Goal: Transaction & Acquisition: Book appointment/travel/reservation

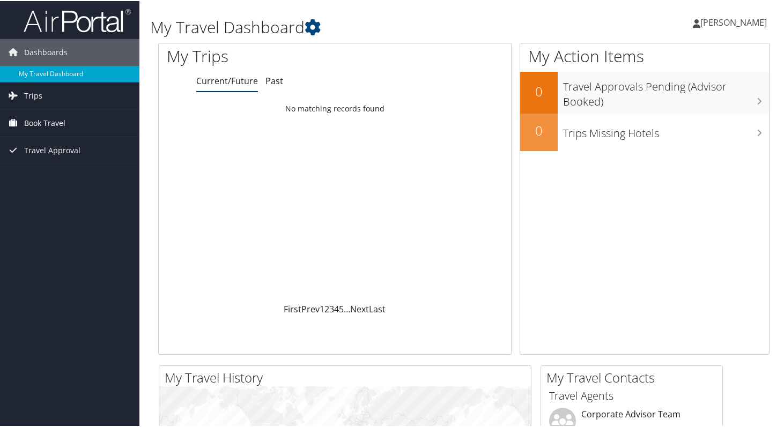
click at [50, 121] on span "Book Travel" at bounding box center [44, 122] width 41 height 27
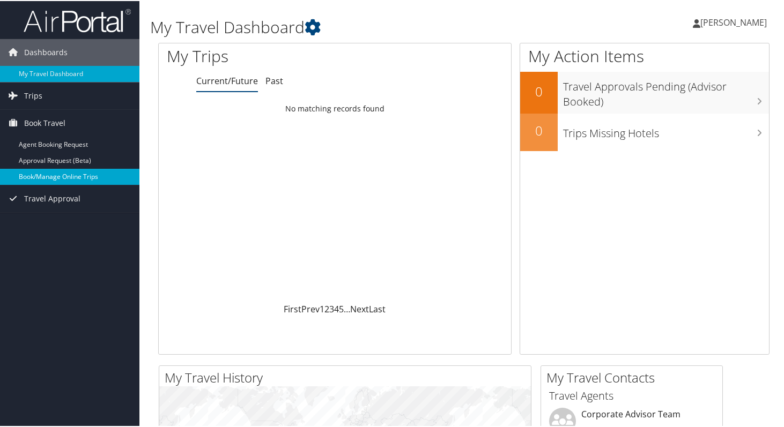
click at [63, 179] on link "Book/Manage Online Trips" at bounding box center [69, 176] width 139 height 16
